Goal: Task Accomplishment & Management: Use online tool/utility

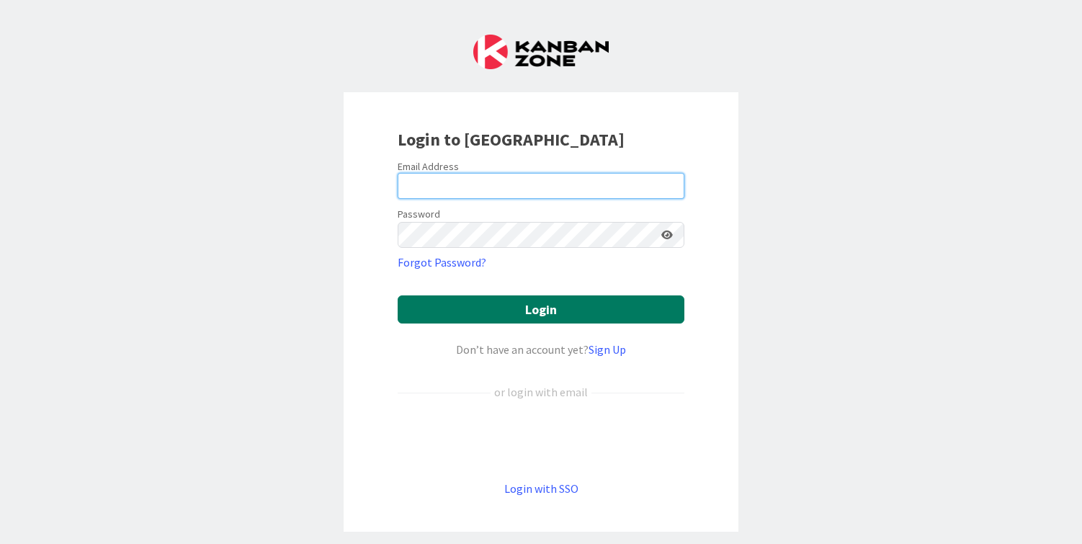
type input "cameron@hyperdriveagile.com"
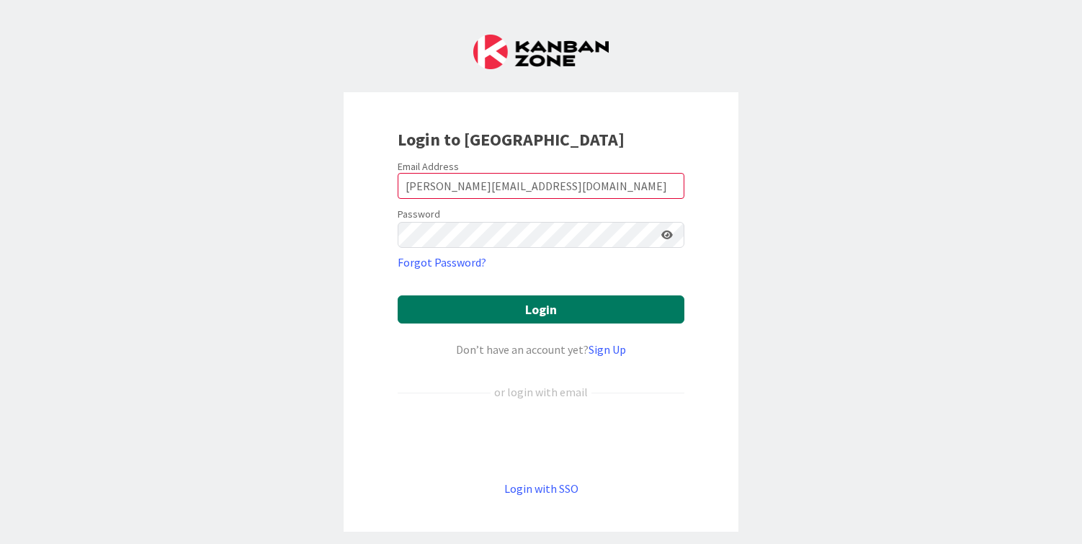
click at [515, 310] on button "Login" at bounding box center [541, 309] width 287 height 28
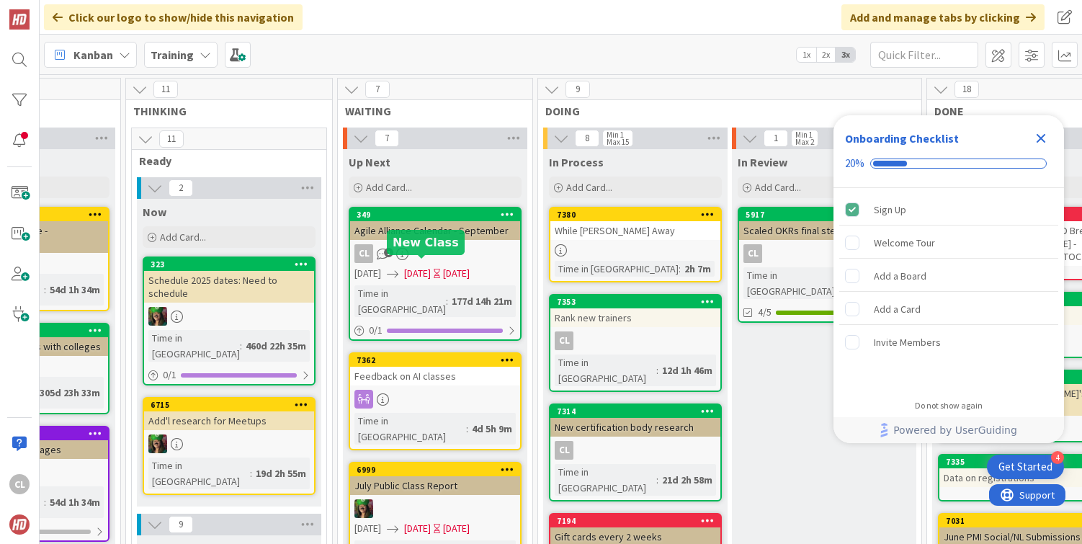
scroll to position [0, 558]
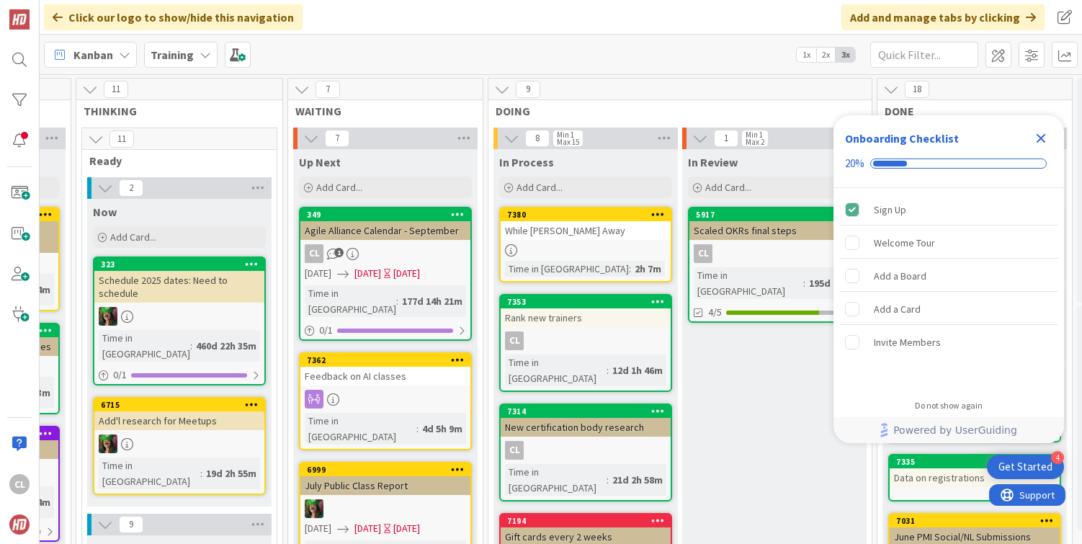
click at [580, 245] on div at bounding box center [586, 250] width 170 height 12
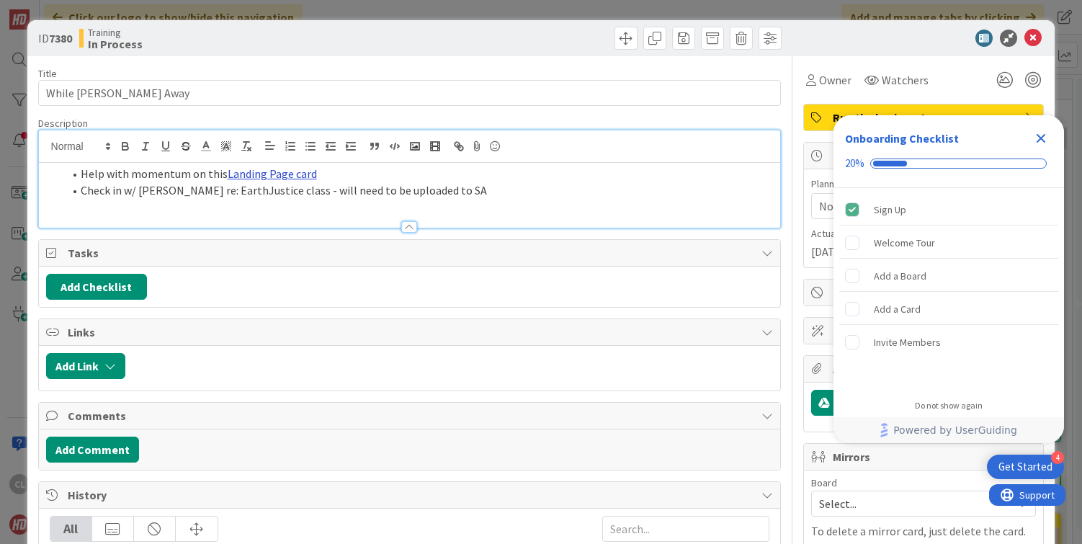
click at [256, 150] on div "Help with momentum on this Landing Page card Check in w/ Joel re: EarthJustice …" at bounding box center [410, 178] width 742 height 97
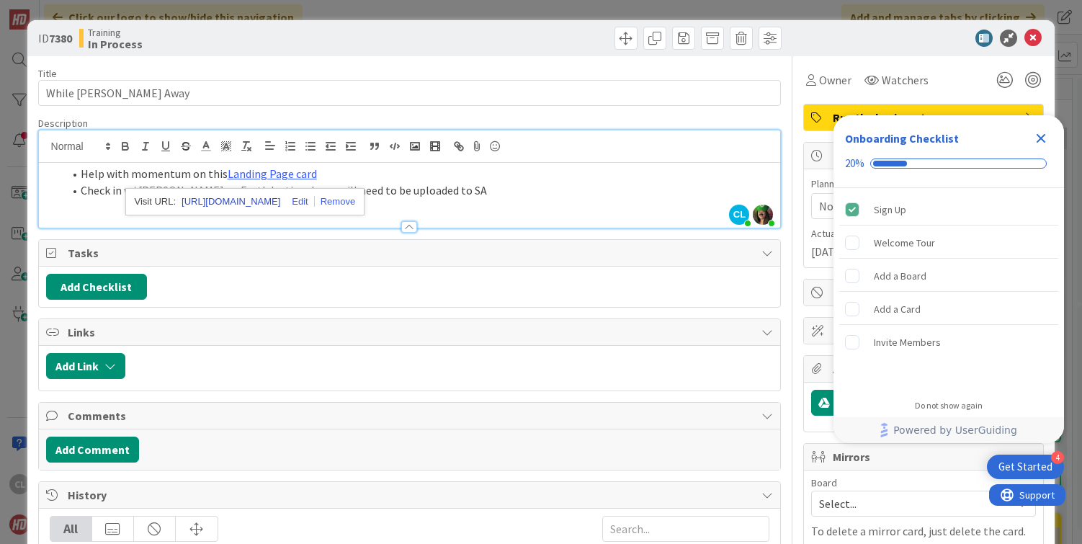
click at [261, 200] on link "https://kanbanzone.io/b/7LjQjEqi/c/7371-Budget-Landing-Page-Single-Grain" at bounding box center [230, 201] width 99 height 19
click at [248, 204] on link "https://kanbanzone.io/b/7LjQjEqi/c/7371-Budget-Landing-Page-Single-Grain" at bounding box center [230, 201] width 99 height 19
click at [1034, 40] on icon at bounding box center [1032, 38] width 17 height 17
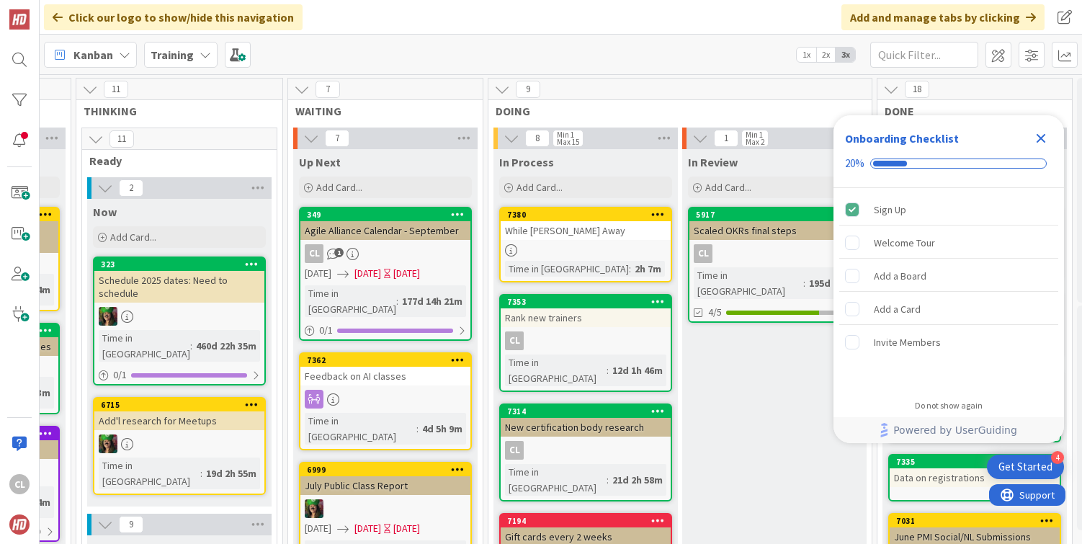
click at [1041, 130] on icon "Close Checklist" at bounding box center [1040, 138] width 17 height 17
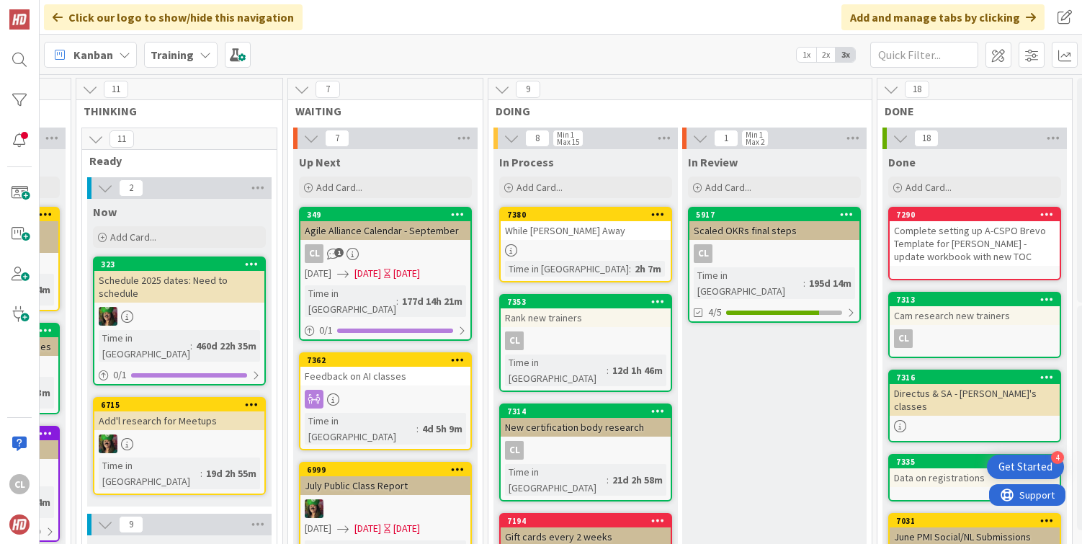
click at [560, 218] on div "7380" at bounding box center [588, 215] width 163 height 10
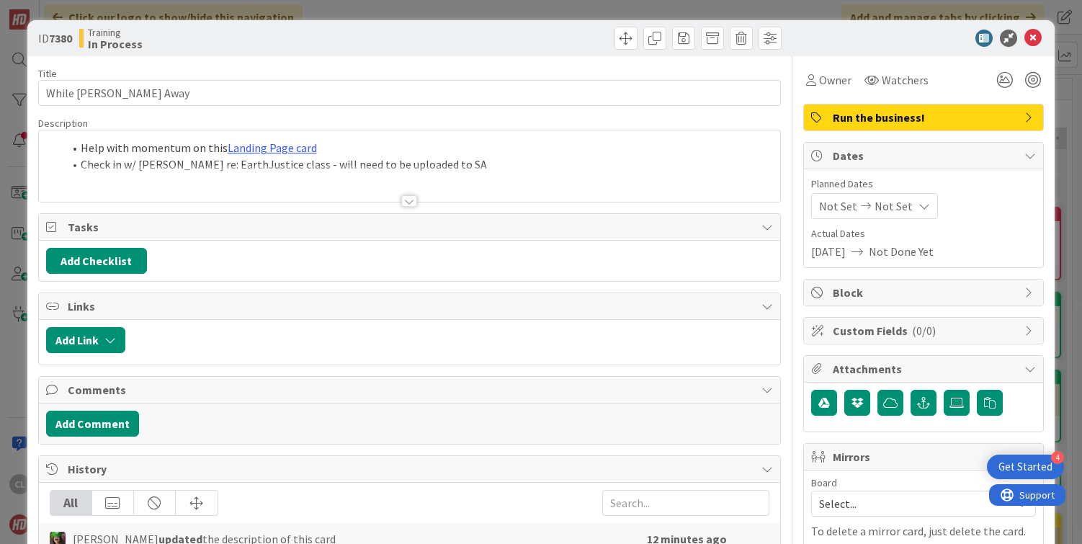
click at [412, 178] on div at bounding box center [410, 183] width 742 height 37
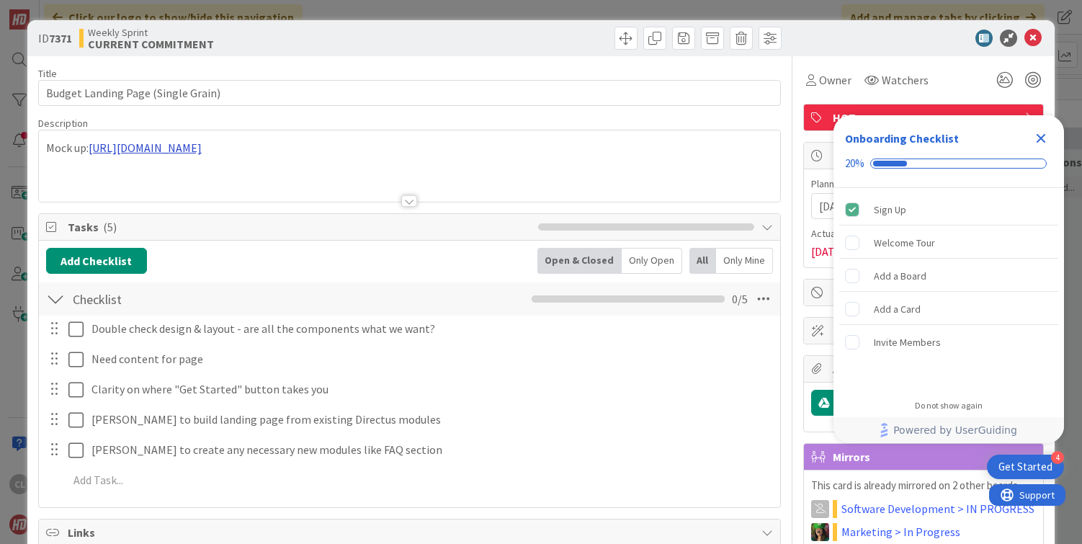
click at [284, 146] on div "Mock up: [URL][DOMAIN_NAME]" at bounding box center [410, 165] width 742 height 71
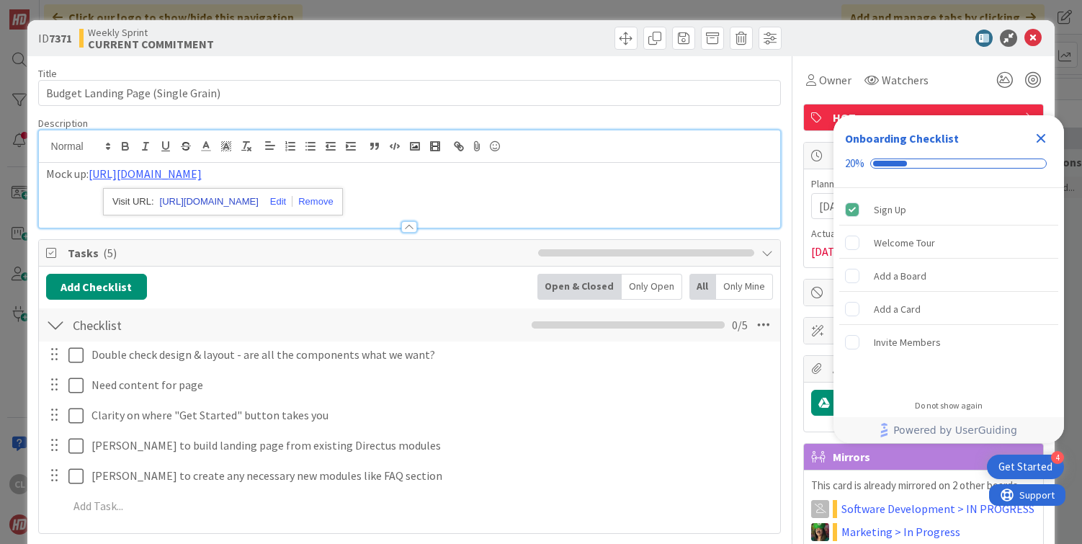
click at [255, 201] on link "[URL][DOMAIN_NAME]" at bounding box center [209, 201] width 99 height 19
click at [1043, 133] on icon "Close Checklist" at bounding box center [1040, 138] width 17 height 17
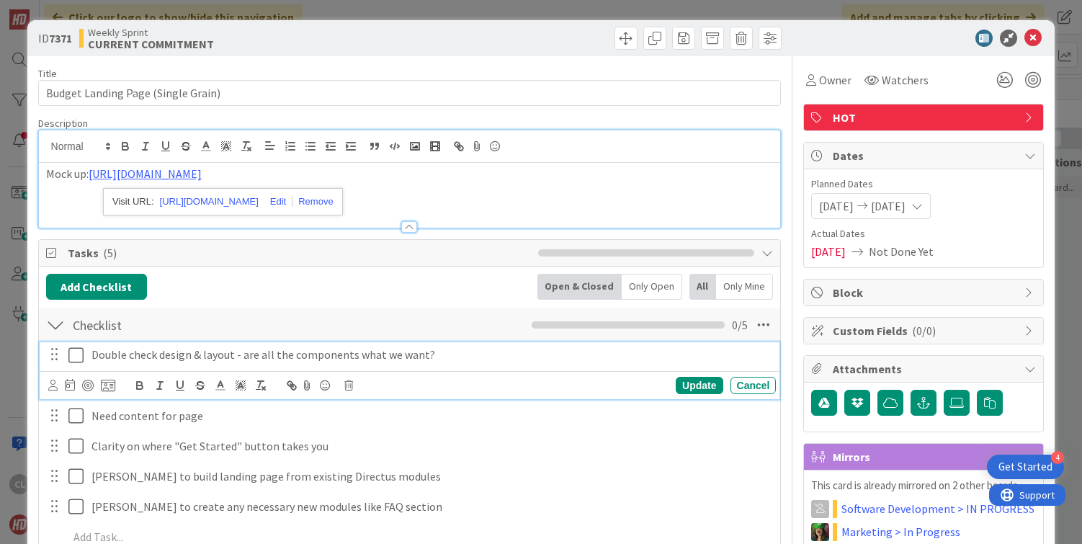
click at [421, 359] on p "Double check design & layout - are all the components what we want?" at bounding box center [430, 354] width 679 height 17
click at [439, 355] on p "Double check design & layout - are all the components what we want?" at bounding box center [430, 354] width 679 height 17
click at [202, 166] on link "[URL][DOMAIN_NAME]" at bounding box center [145, 173] width 113 height 14
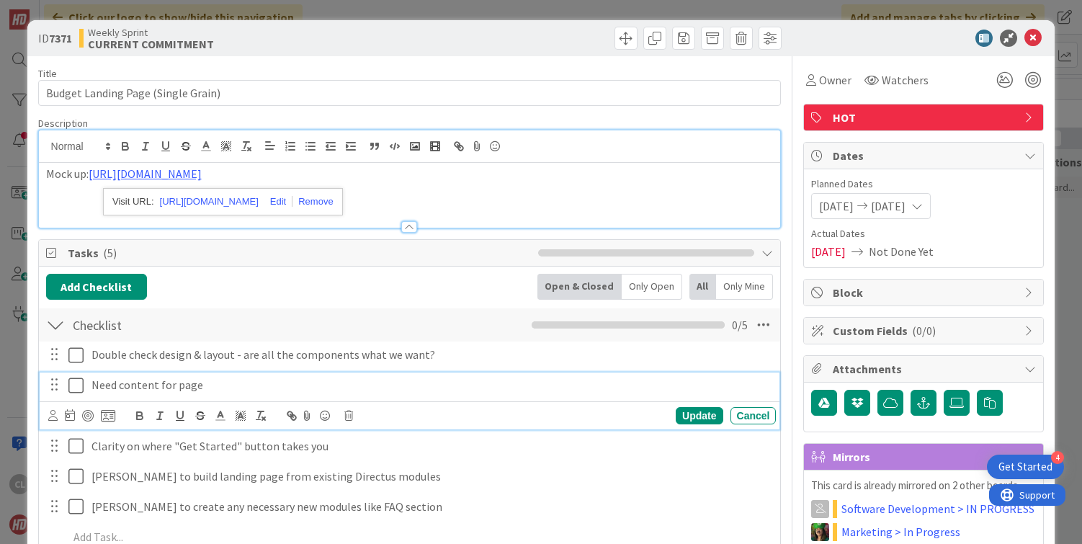
click at [259, 386] on p "Need content for page" at bounding box center [430, 385] width 679 height 17
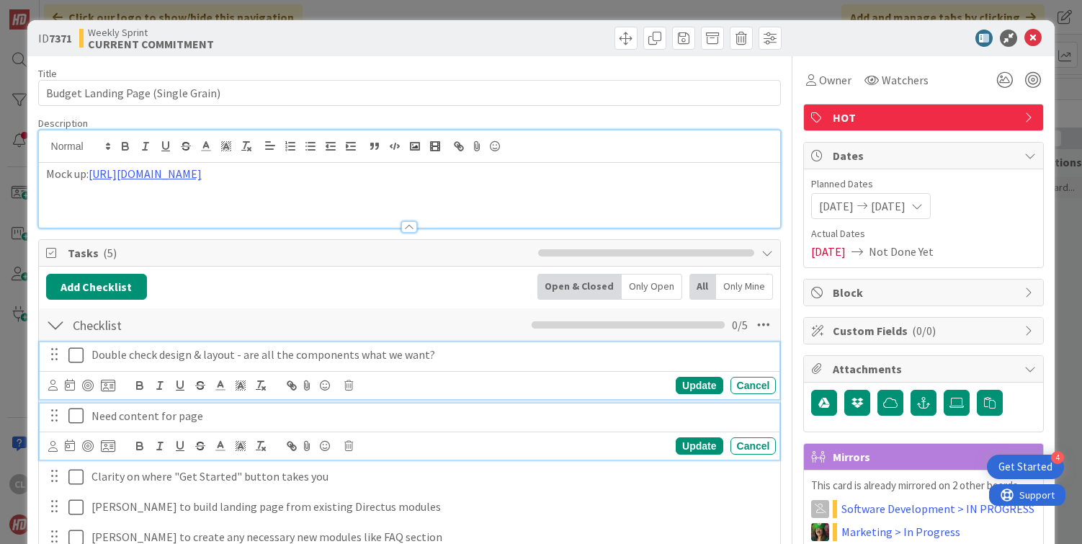
click at [305, 353] on p "Double check design & layout - are all the components what we want?" at bounding box center [430, 354] width 679 height 17
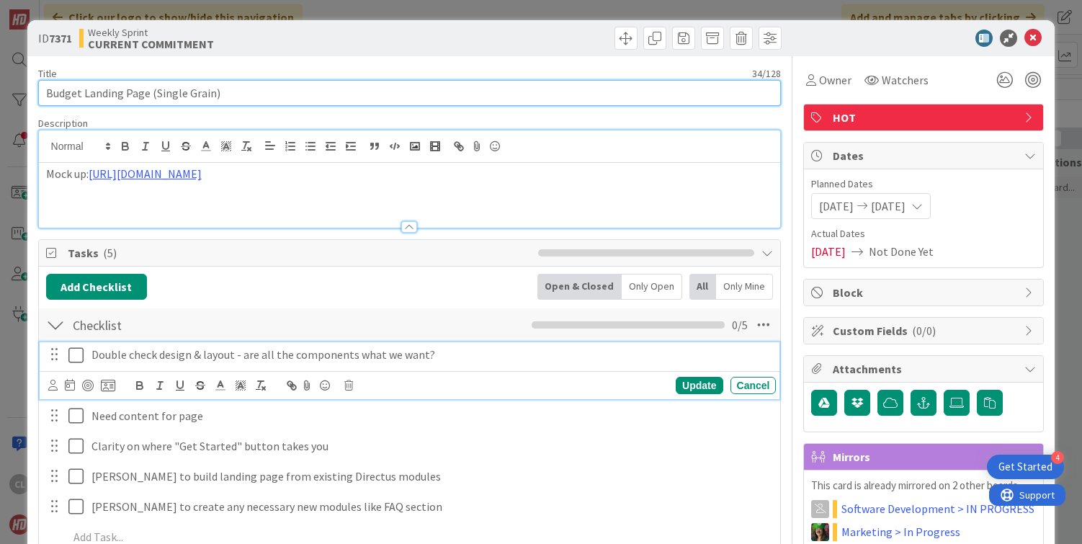
click at [340, 84] on input "Budget Landing Page (Single Grain)" at bounding box center [409, 93] width 743 height 26
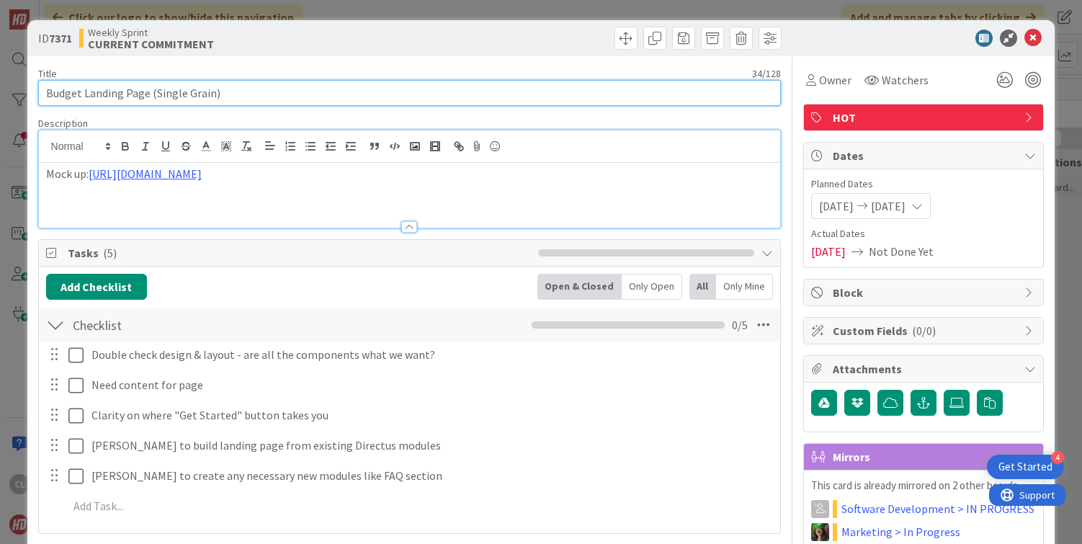
click at [310, 97] on input "Budget Landing Page (Single Grain)" at bounding box center [409, 93] width 743 height 26
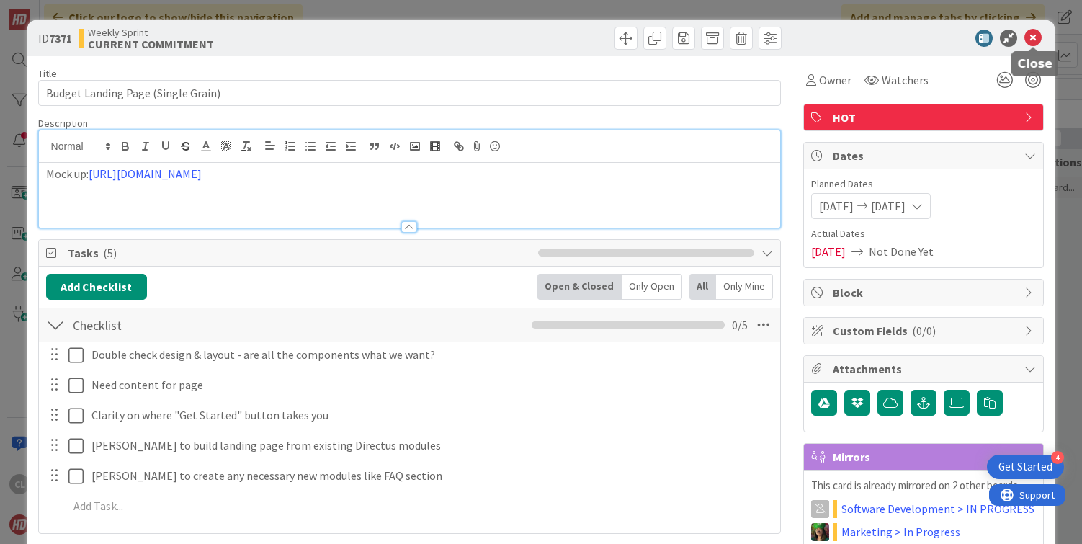
click at [1031, 42] on icon at bounding box center [1032, 38] width 17 height 17
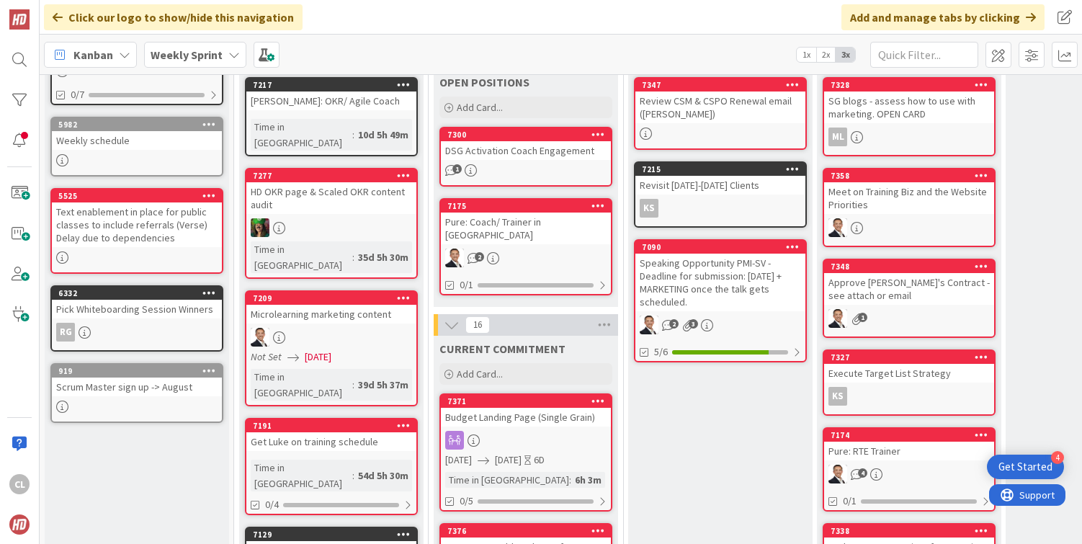
scroll to position [17, 0]
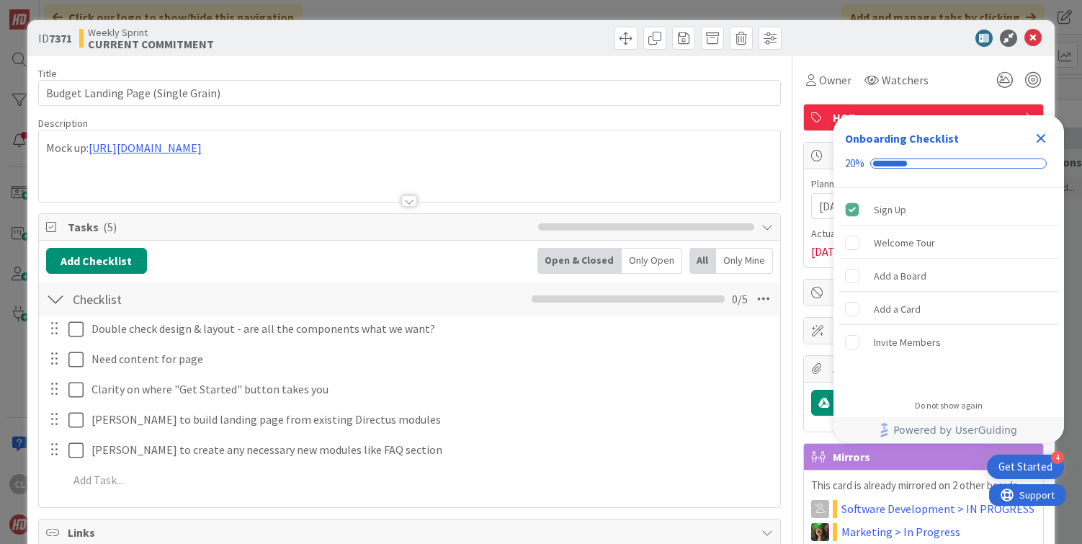
click at [1039, 140] on icon "Close Checklist" at bounding box center [1040, 138] width 9 height 9
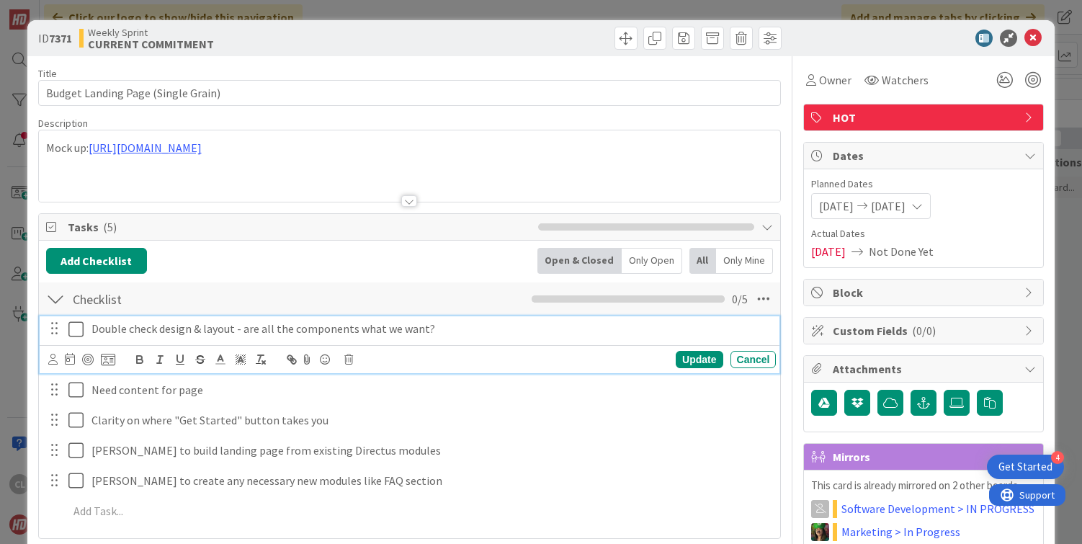
click at [241, 328] on p "Double check design & layout - are all the components what we want?" at bounding box center [430, 328] width 679 height 17
drag, startPoint x: 461, startPoint y: 328, endPoint x: 243, endPoint y: 333, distance: 218.3
click at [243, 333] on p "Double check design & layout - are all the components what we want?" at bounding box center [430, 328] width 679 height 17
drag, startPoint x: 93, startPoint y: 327, endPoint x: 405, endPoint y: 339, distance: 312.8
click at [407, 339] on div "Double check design & layout - are all the components what we want?" at bounding box center [431, 328] width 691 height 25
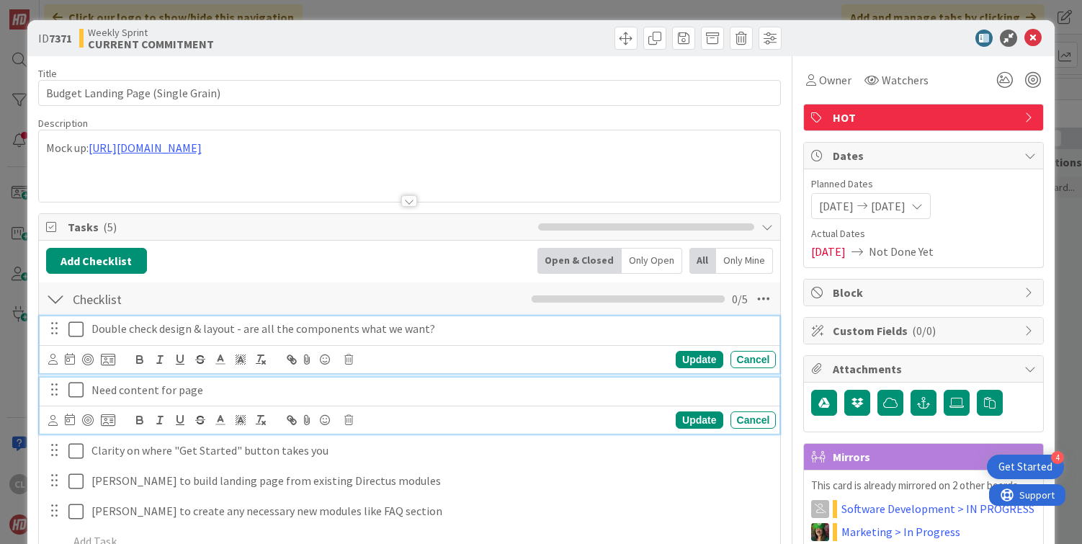
click at [238, 397] on p "Need content for page" at bounding box center [430, 390] width 679 height 17
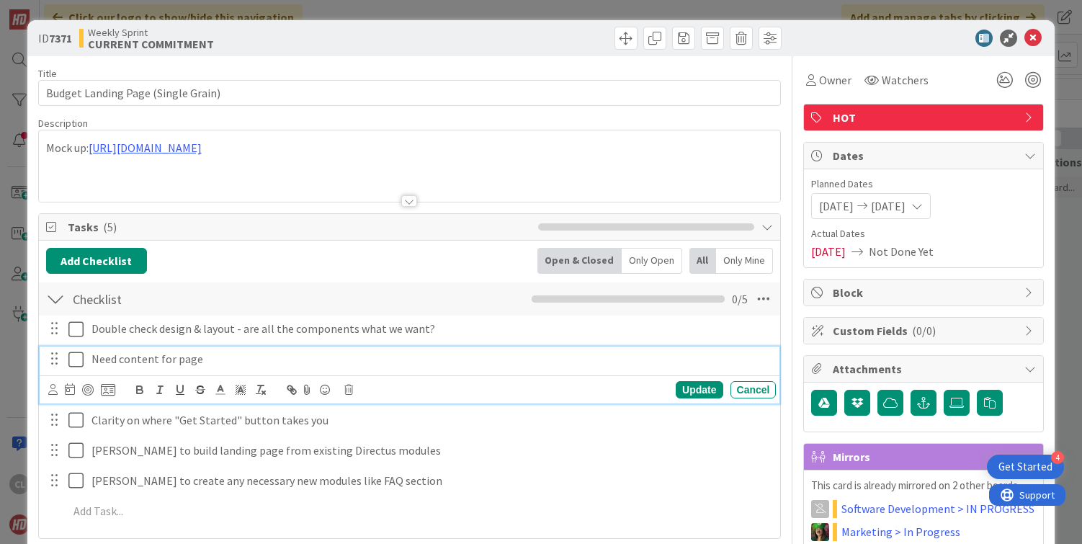
click at [206, 364] on p "Need content for page" at bounding box center [430, 359] width 679 height 17
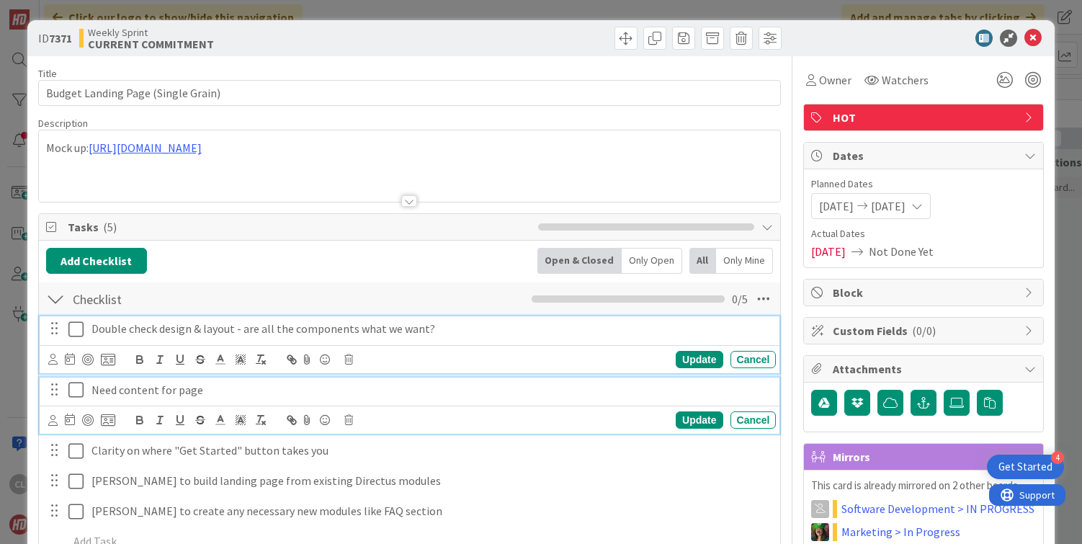
click at [232, 337] on div "Double check design & layout - are all the components what we want?" at bounding box center [431, 328] width 691 height 25
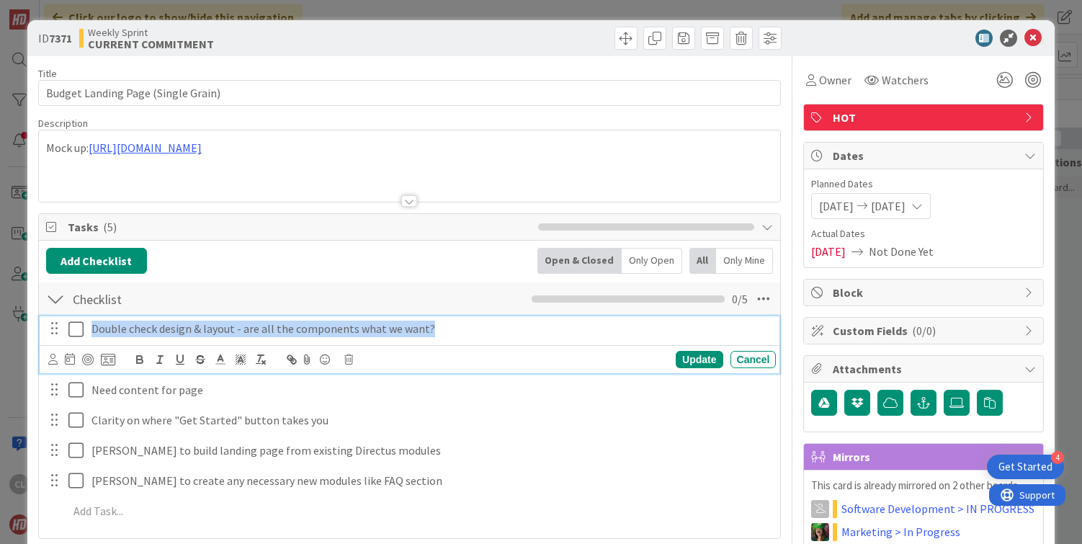
drag, startPoint x: 453, startPoint y: 333, endPoint x: 68, endPoint y: 336, distance: 385.3
click at [67, 336] on div "Double check design & layout - are all the components what we want?" at bounding box center [410, 328] width 731 height 25
